Goal: Navigation & Orientation: Find specific page/section

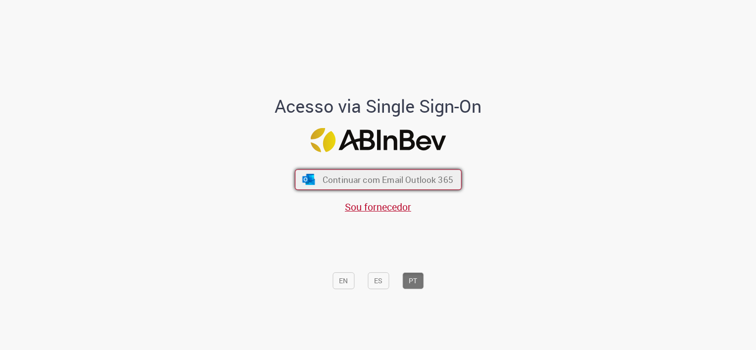
click at [408, 178] on span "Continuar com Email Outlook 365" at bounding box center [387, 179] width 131 height 11
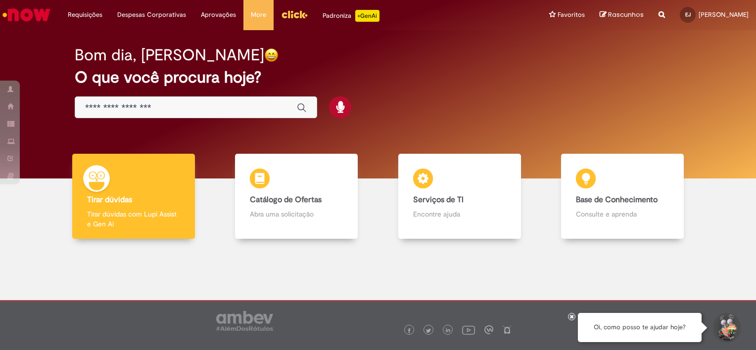
click at [286, 13] on img "Menu Cabeçalho" at bounding box center [294, 14] width 27 height 15
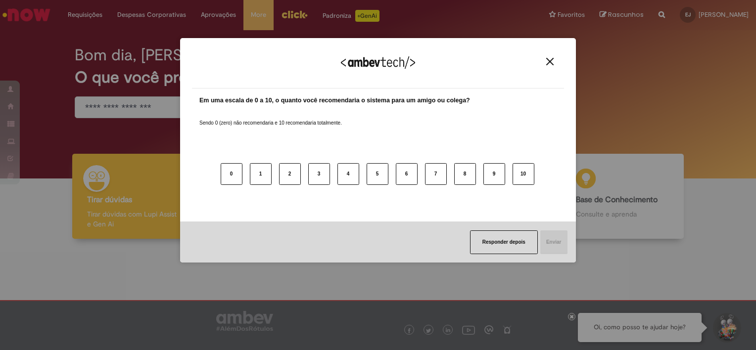
click at [554, 63] on button "Close" at bounding box center [549, 61] width 13 height 8
